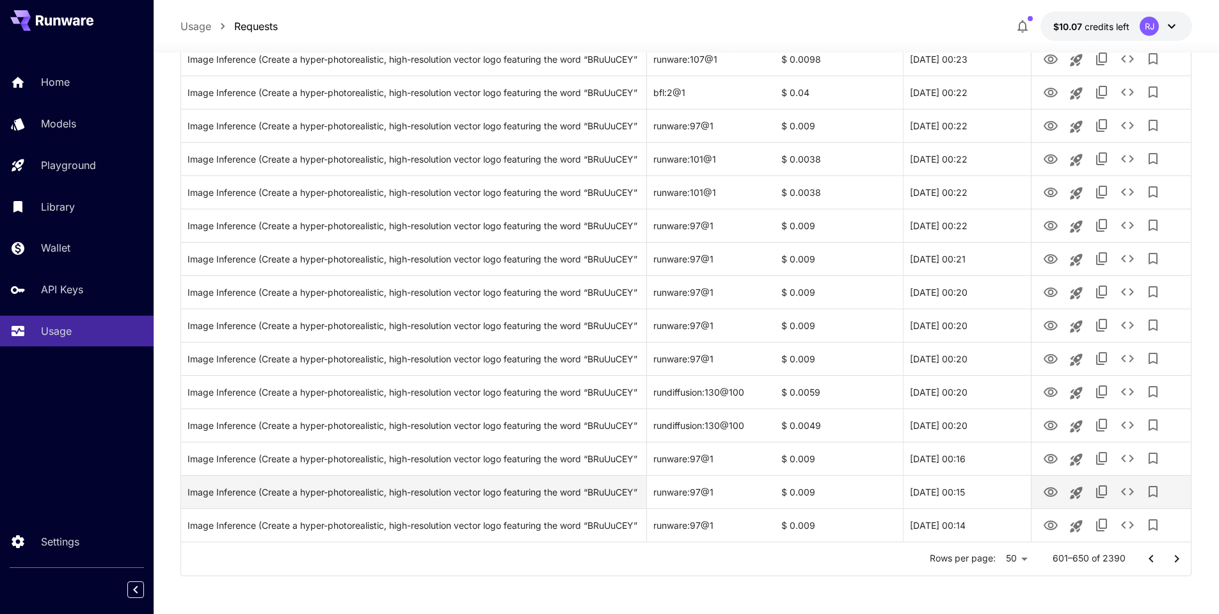
scroll to position [1374, 0]
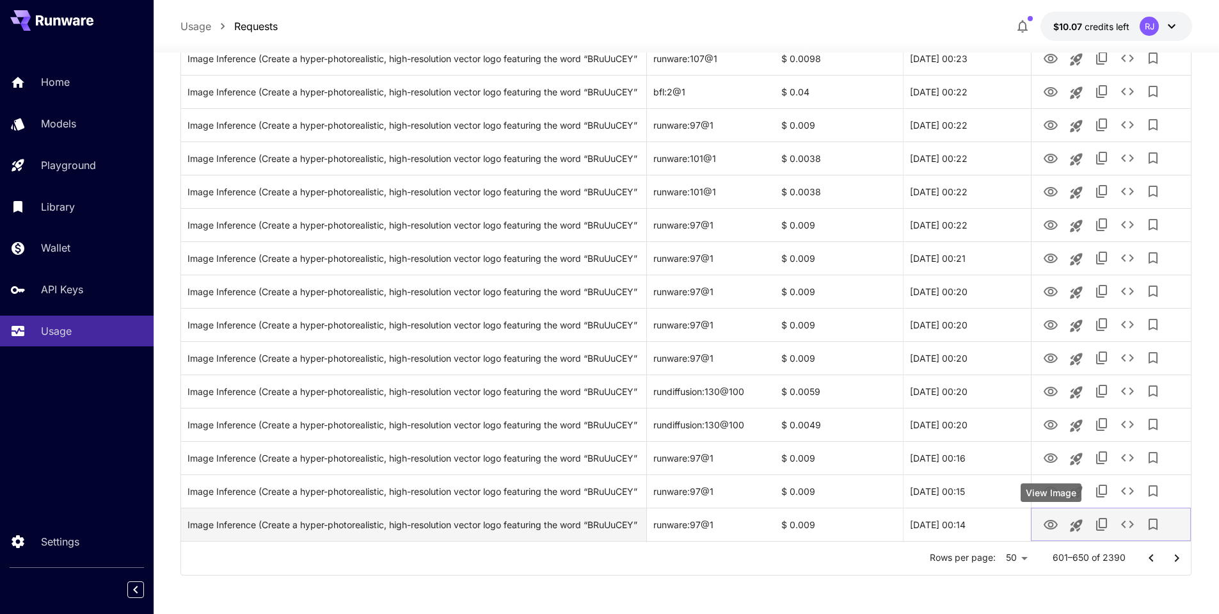
click at [1055, 523] on icon "View Image" at bounding box center [1050, 524] width 15 height 15
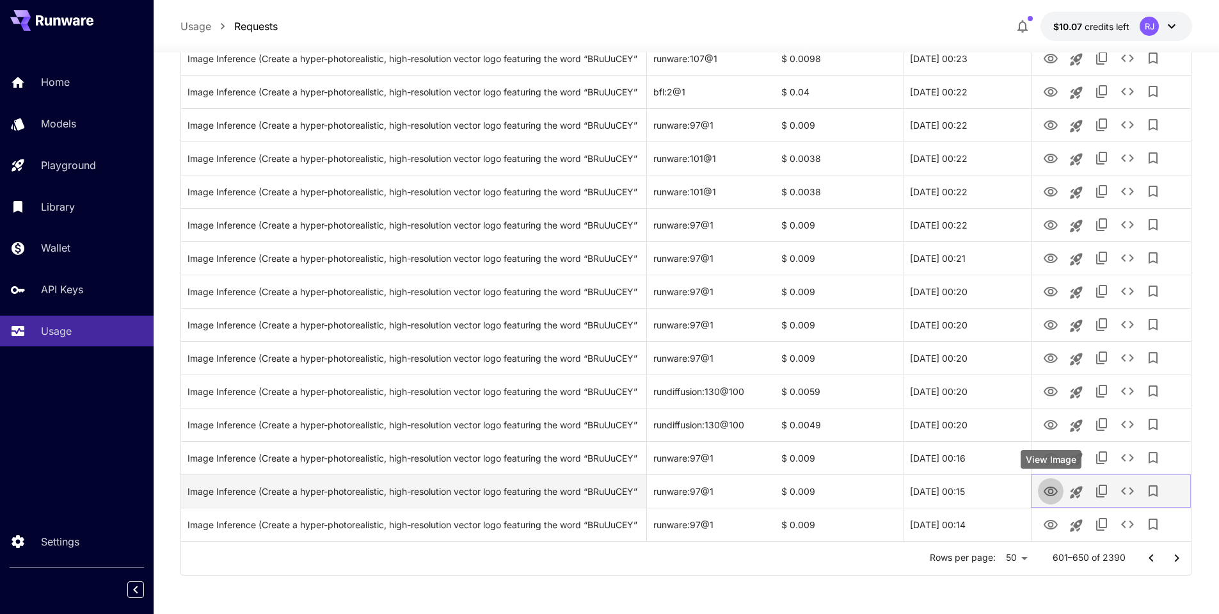
click at [1050, 496] on icon "View Image" at bounding box center [1050, 491] width 15 height 15
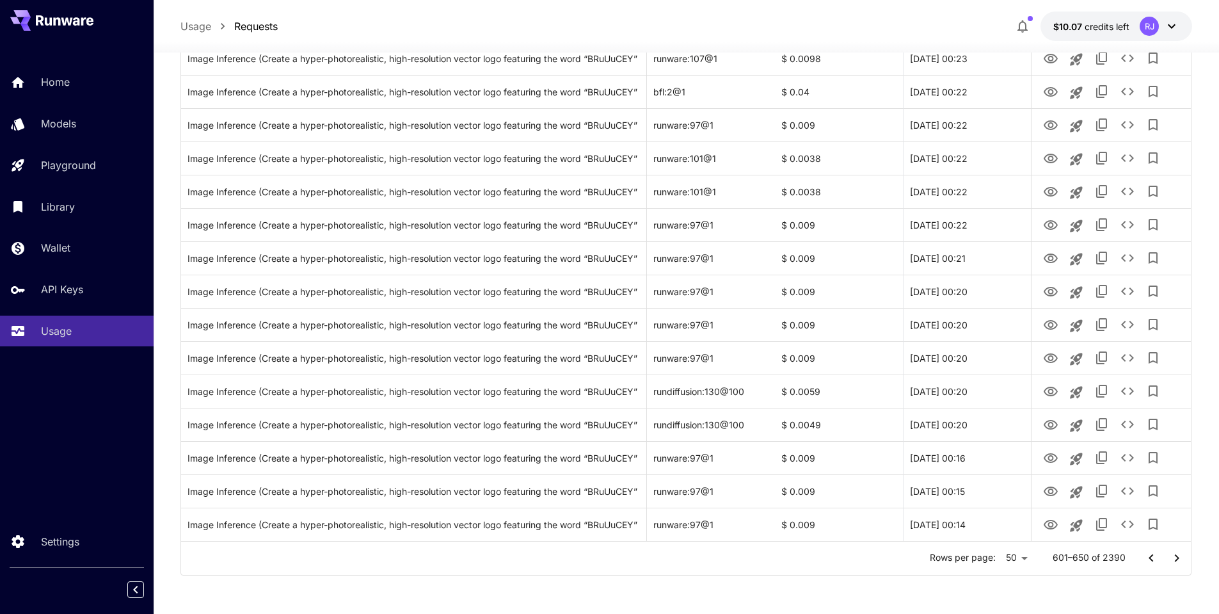
click at [1178, 557] on icon "Go to next page" at bounding box center [1176, 557] width 15 height 15
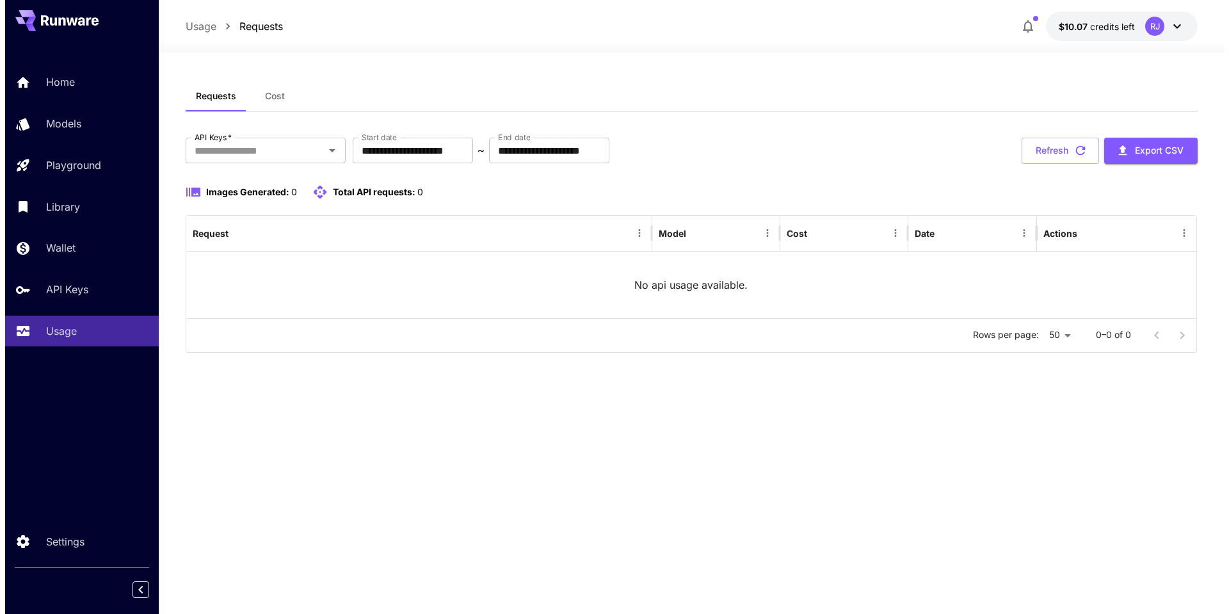
scroll to position [0, 0]
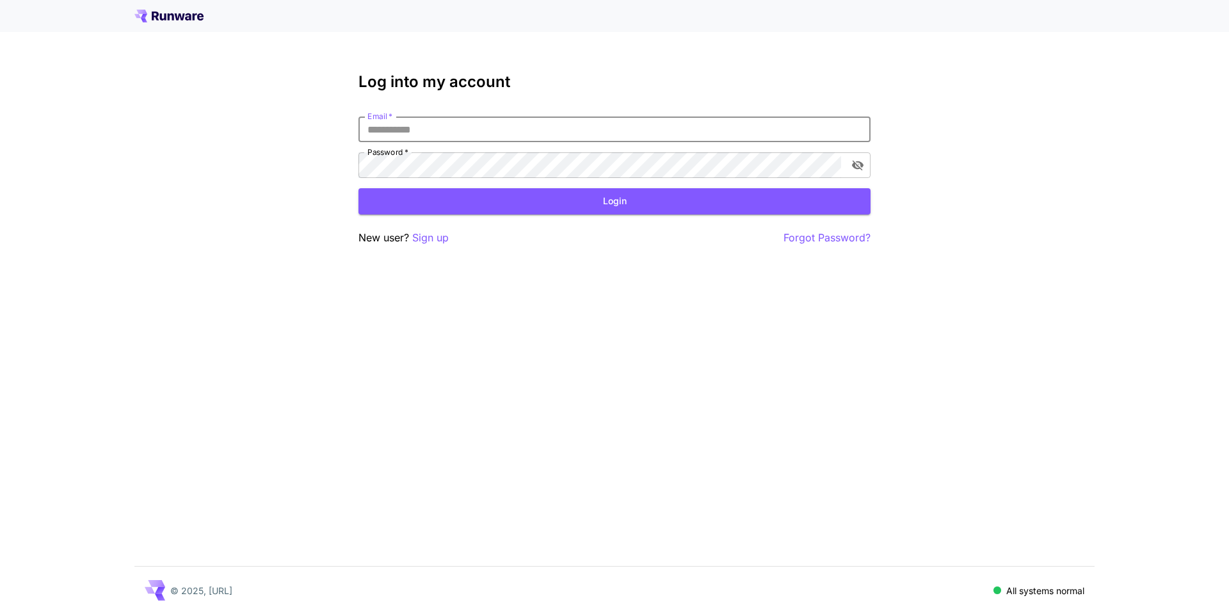
click at [420, 121] on input "Email   *" at bounding box center [614, 129] width 512 height 26
type input "**********"
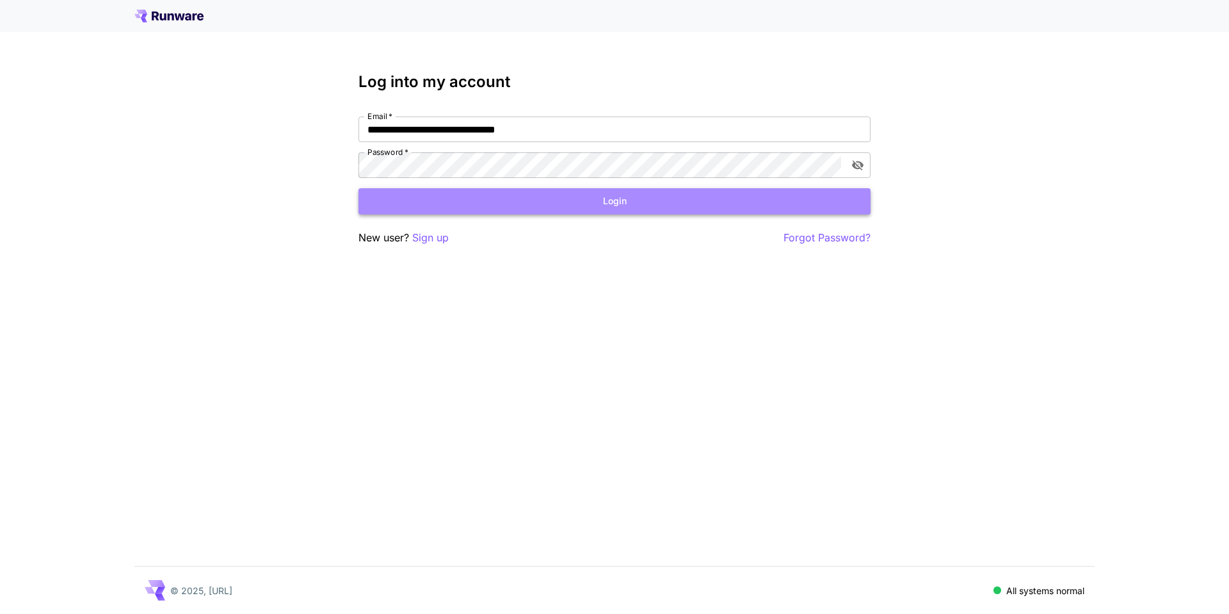
click at [458, 200] on button "Login" at bounding box center [614, 201] width 512 height 26
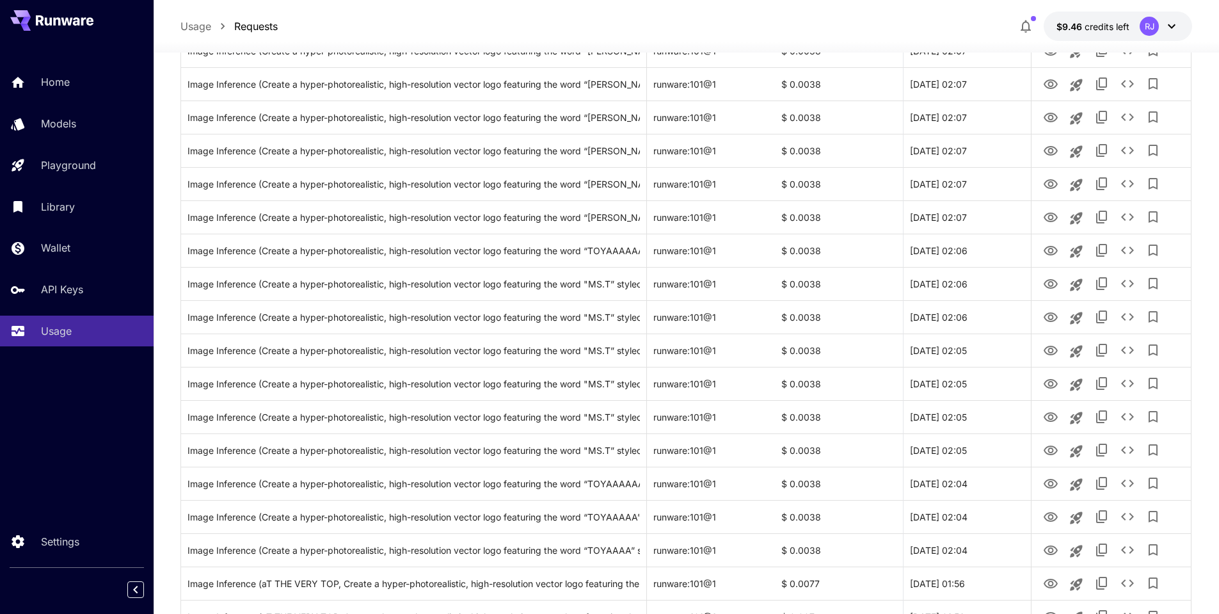
scroll to position [1374, 0]
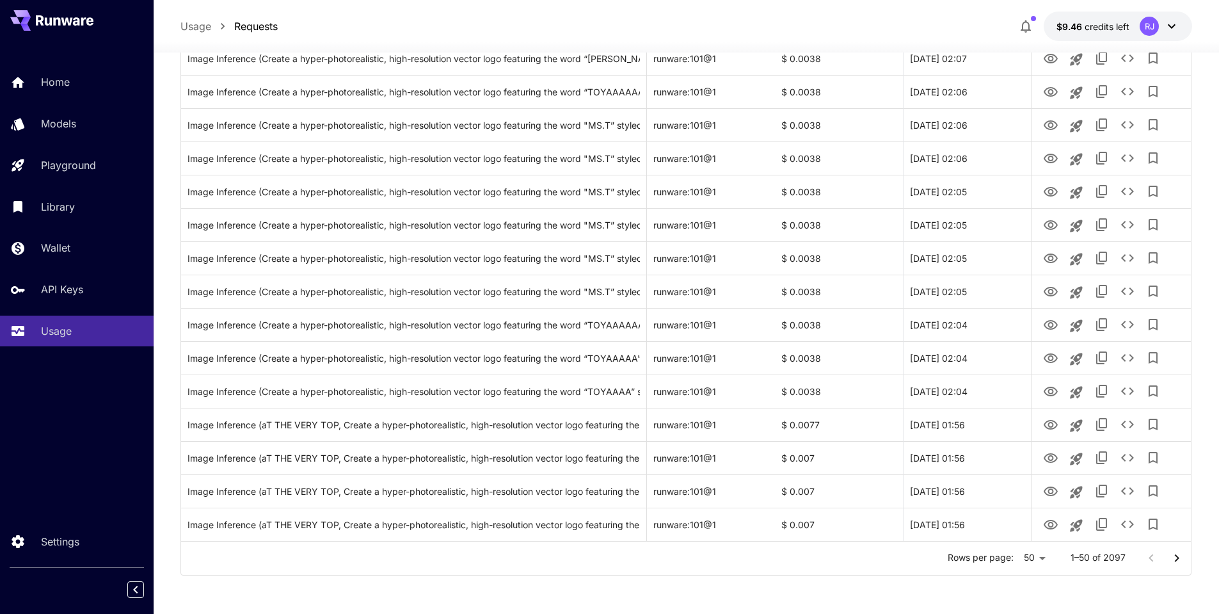
click at [1174, 562] on icon "Go to next page" at bounding box center [1176, 557] width 15 height 15
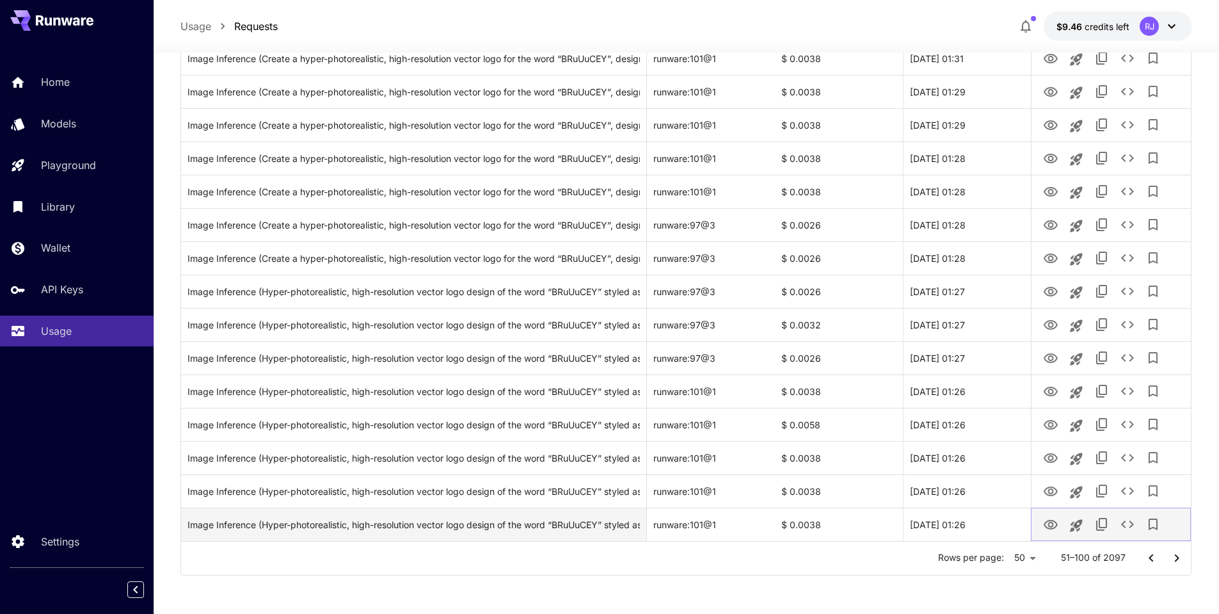
click at [1044, 529] on icon "View Image" at bounding box center [1050, 524] width 15 height 15
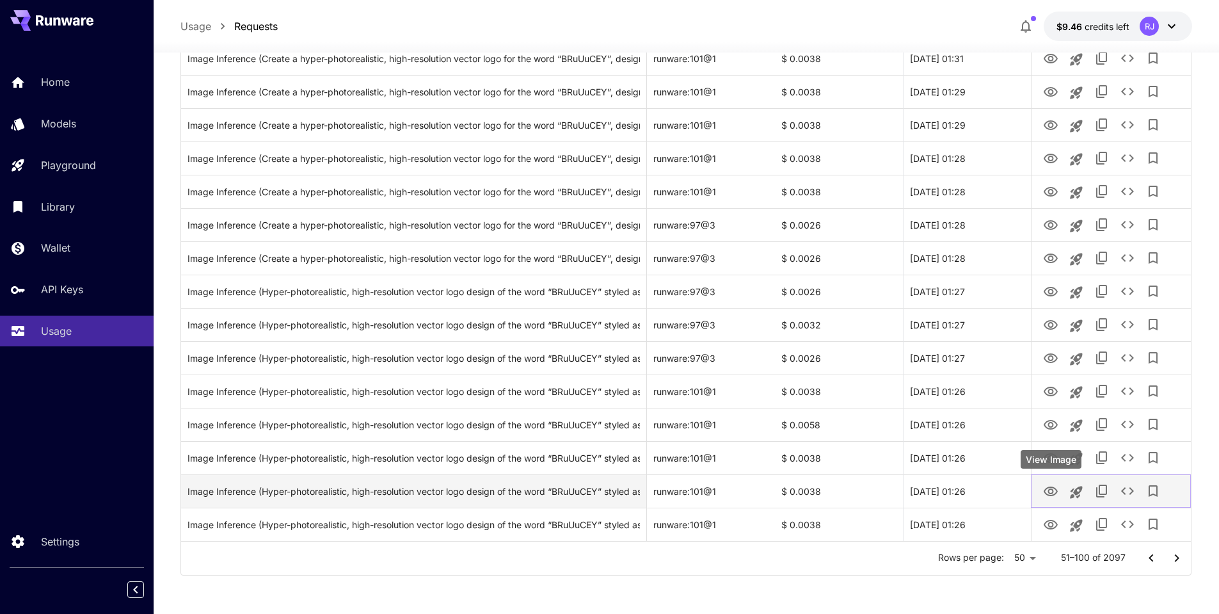
click at [1053, 492] on icon "View Image" at bounding box center [1050, 491] width 15 height 15
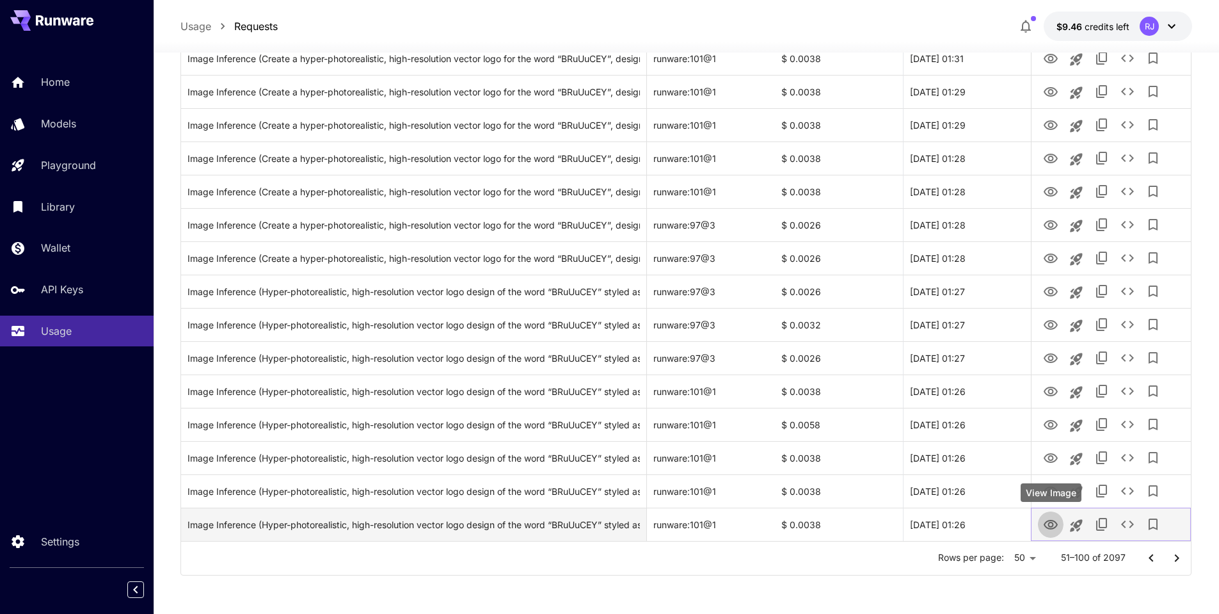
click at [1052, 522] on icon "View Image" at bounding box center [1051, 525] width 14 height 10
